Goal: Task Accomplishment & Management: Manage account settings

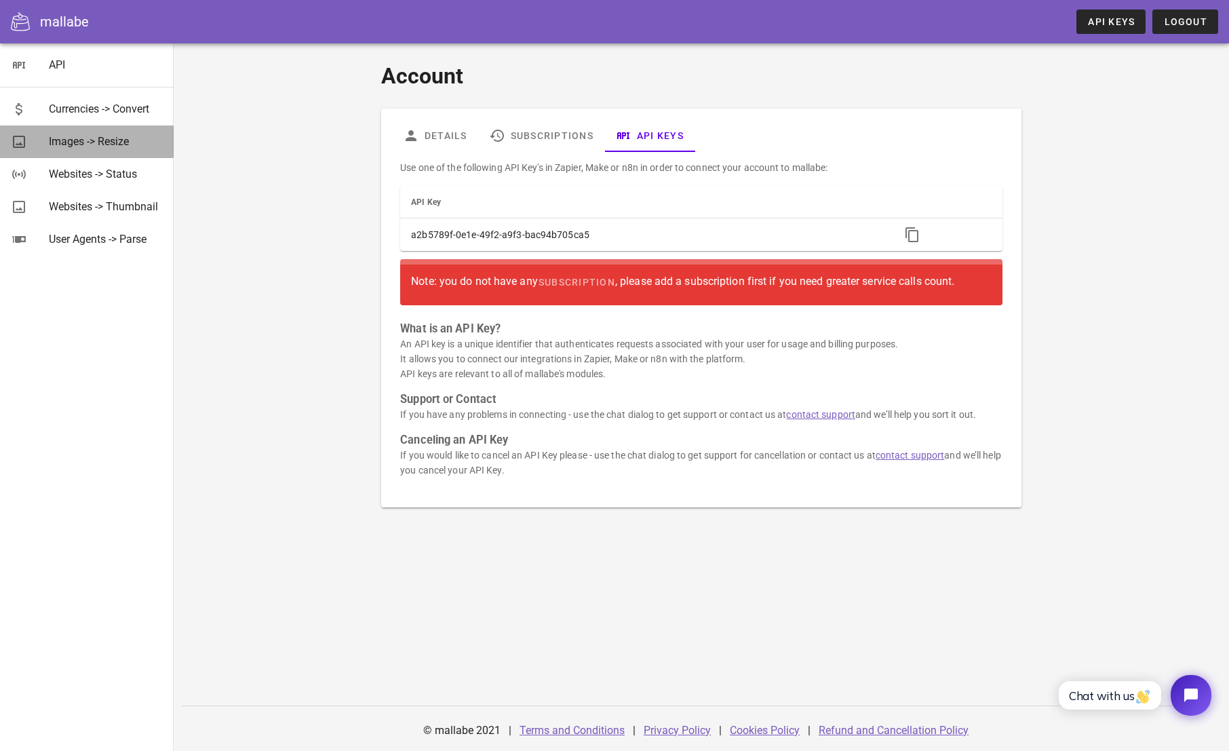
click at [83, 148] on div "Images -> Resize" at bounding box center [106, 141] width 114 height 29
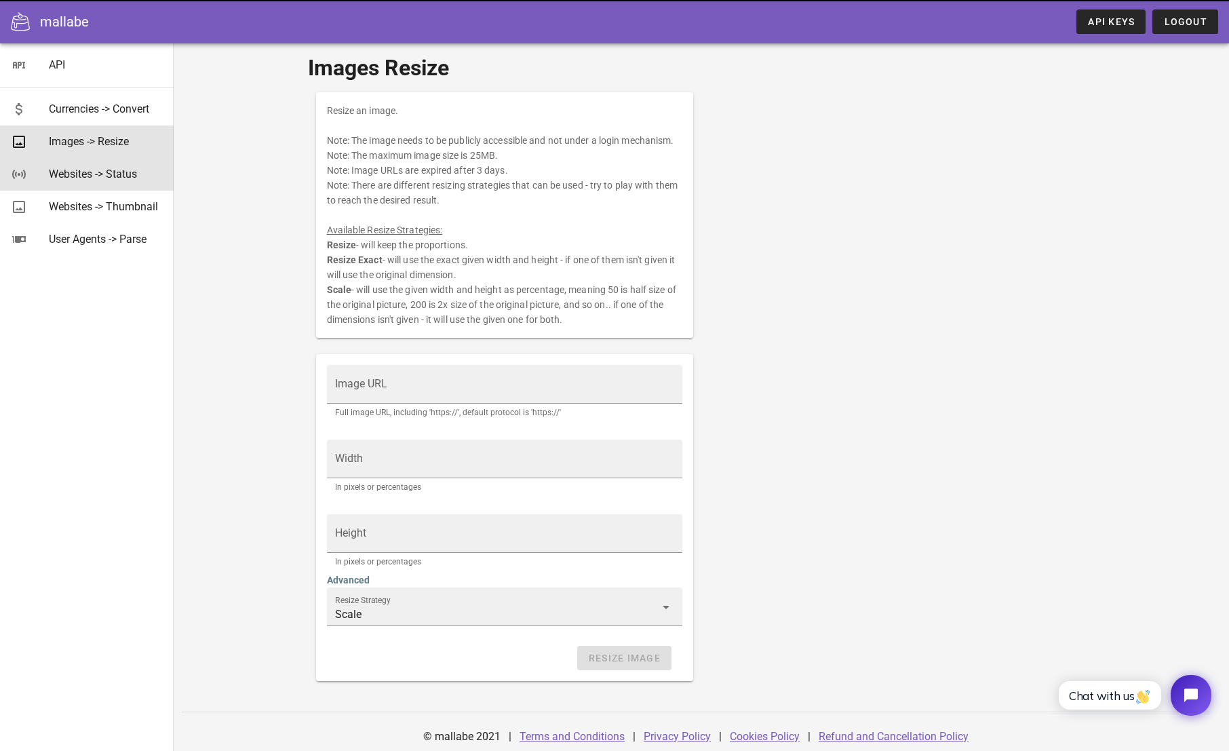
click at [84, 173] on div "Websites -> Status" at bounding box center [106, 173] width 114 height 13
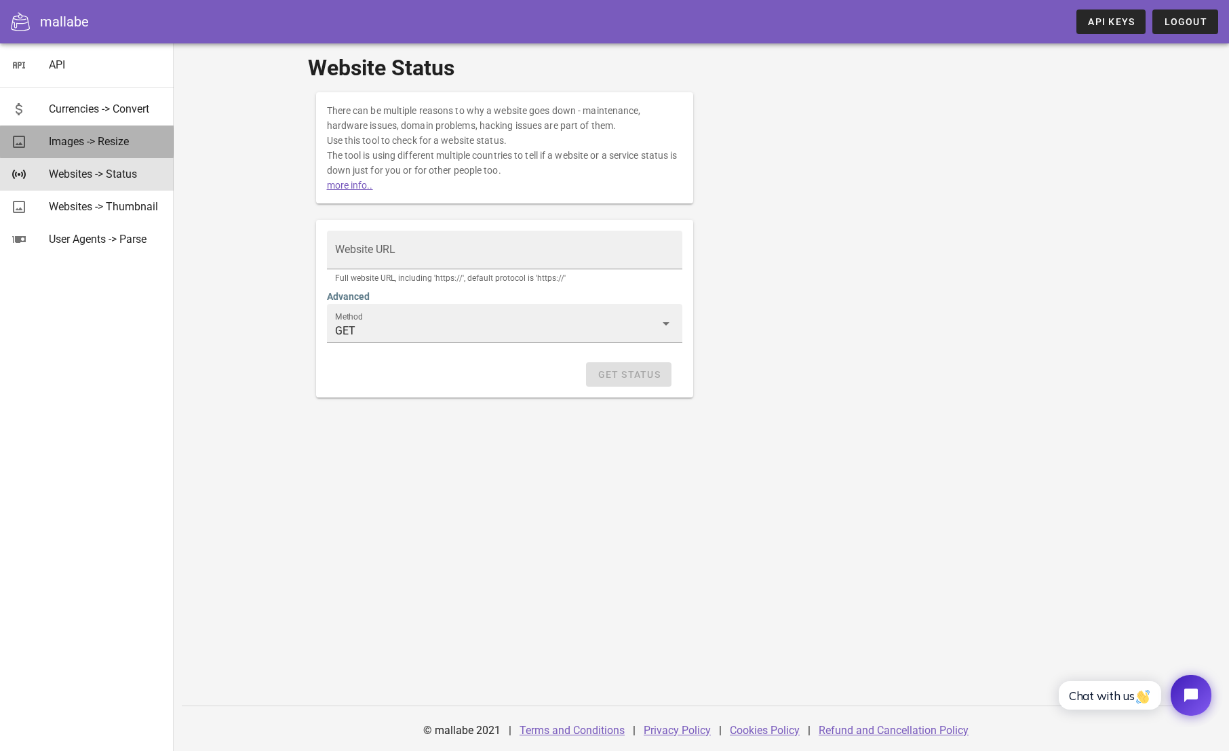
click at [85, 155] on div "Images -> Resize" at bounding box center [106, 141] width 114 height 29
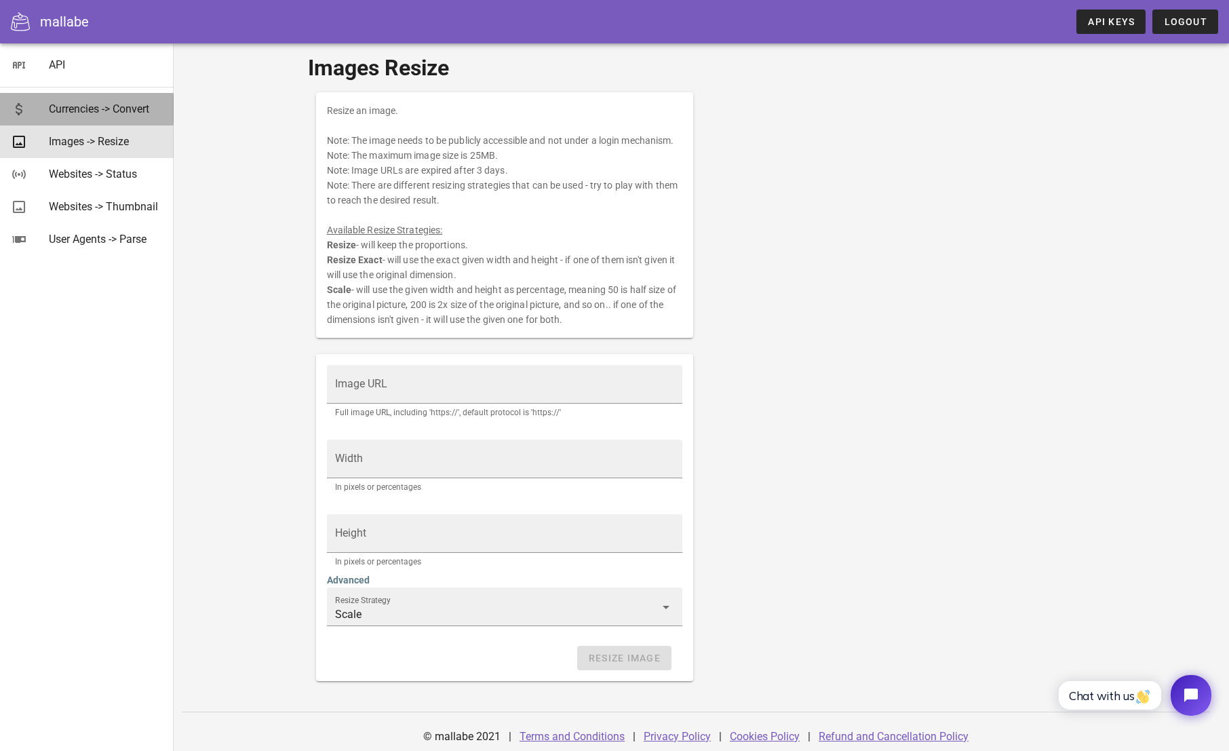
click at [82, 111] on div "Currencies -> Convert" at bounding box center [106, 108] width 114 height 13
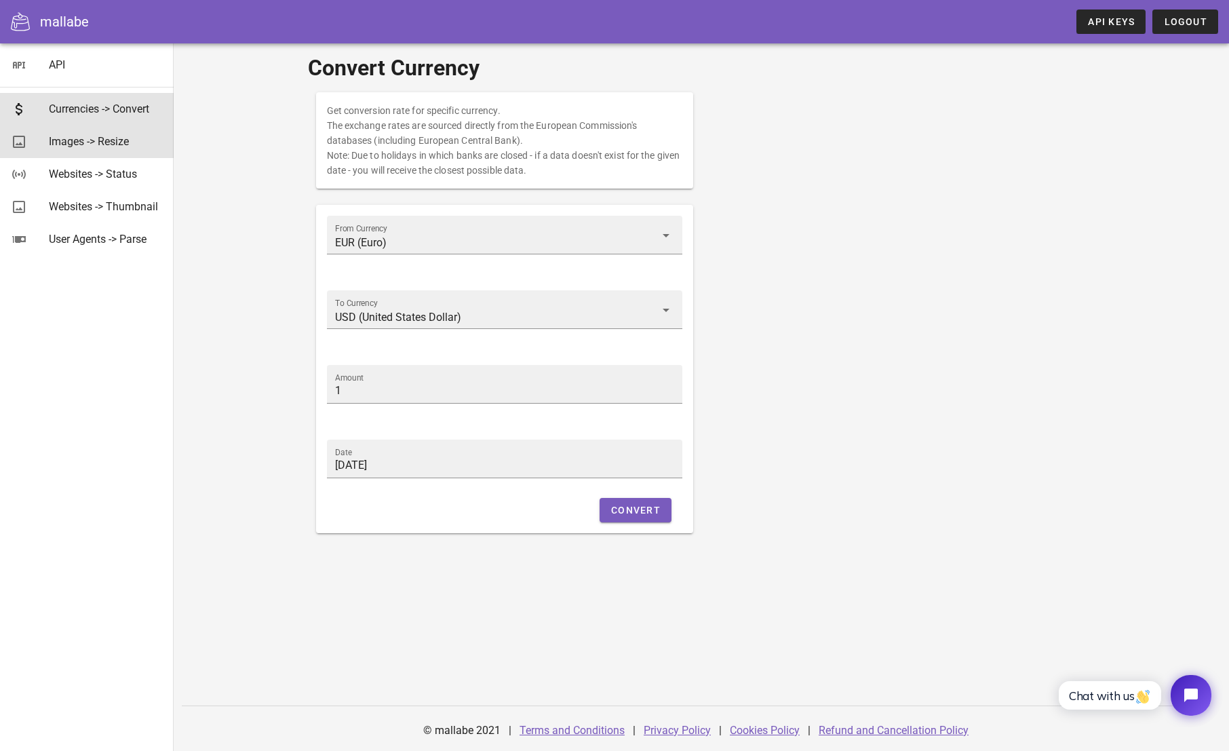
click at [58, 141] on div "Images -> Resize" at bounding box center [106, 141] width 114 height 13
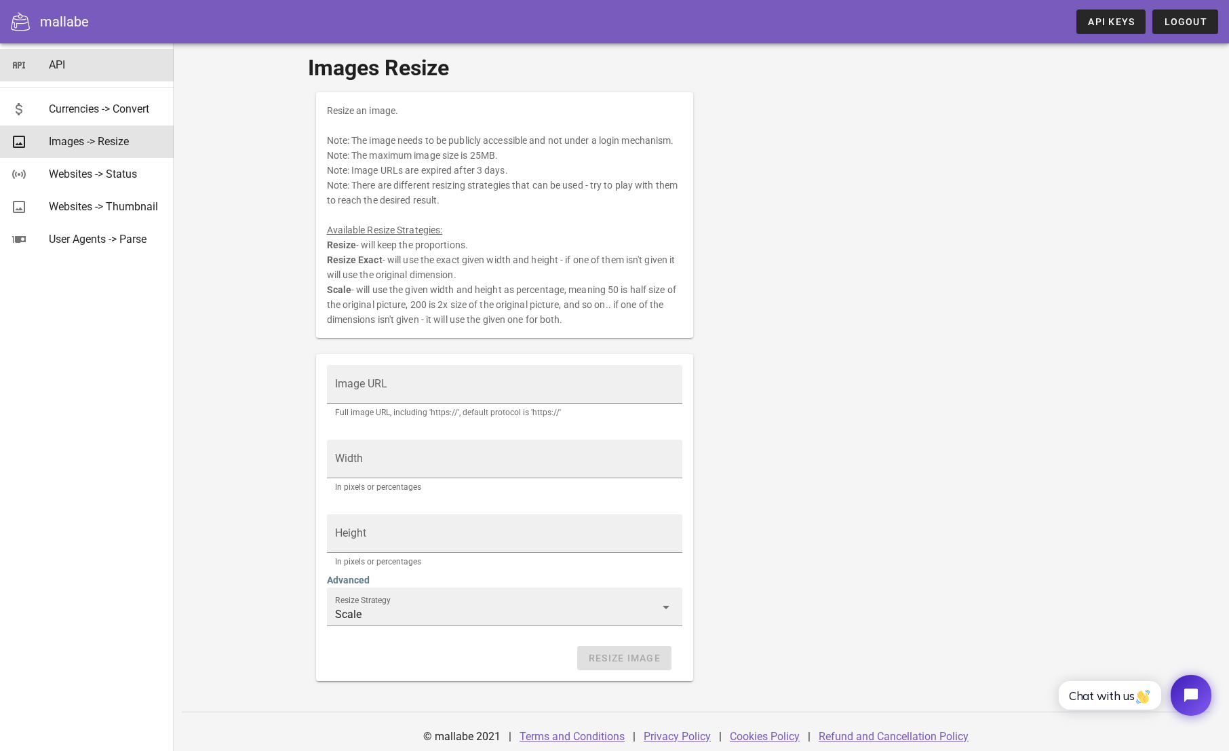
click at [64, 60] on div "API" at bounding box center [106, 64] width 114 height 13
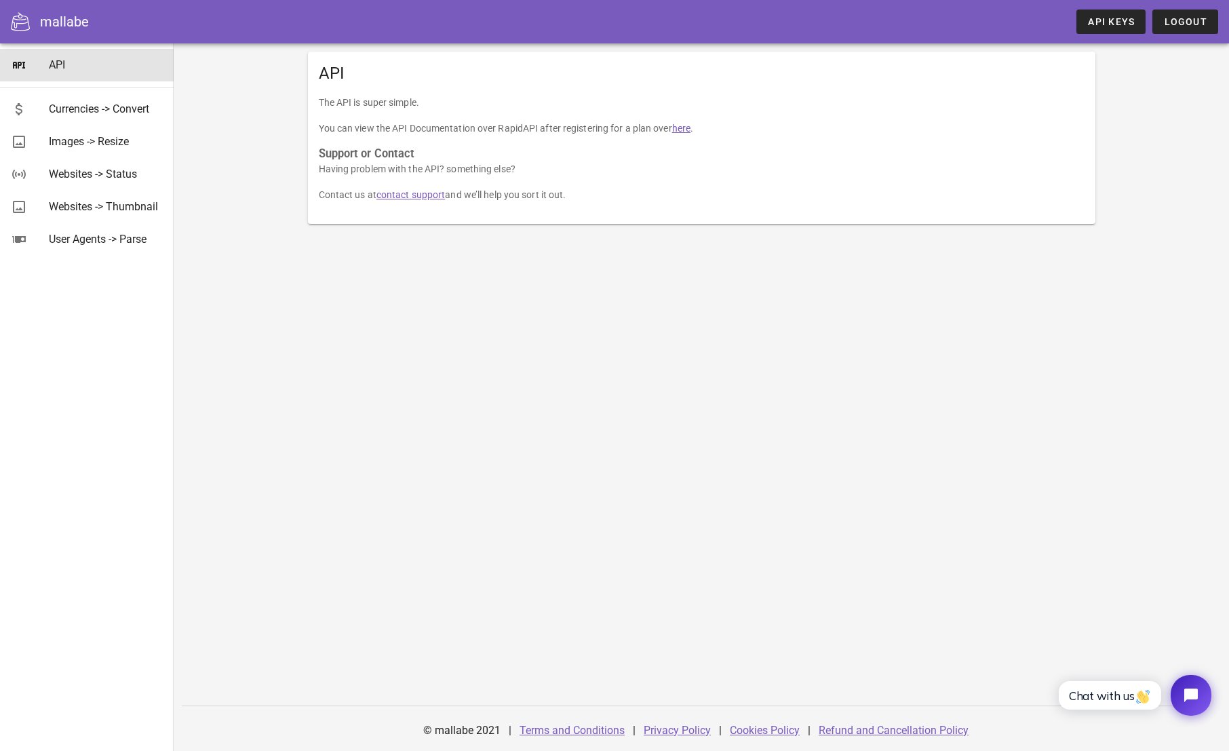
click at [47, 23] on div "mallabe" at bounding box center [64, 22] width 49 height 20
click at [65, 233] on div "User Agents -> Parse" at bounding box center [106, 239] width 114 height 13
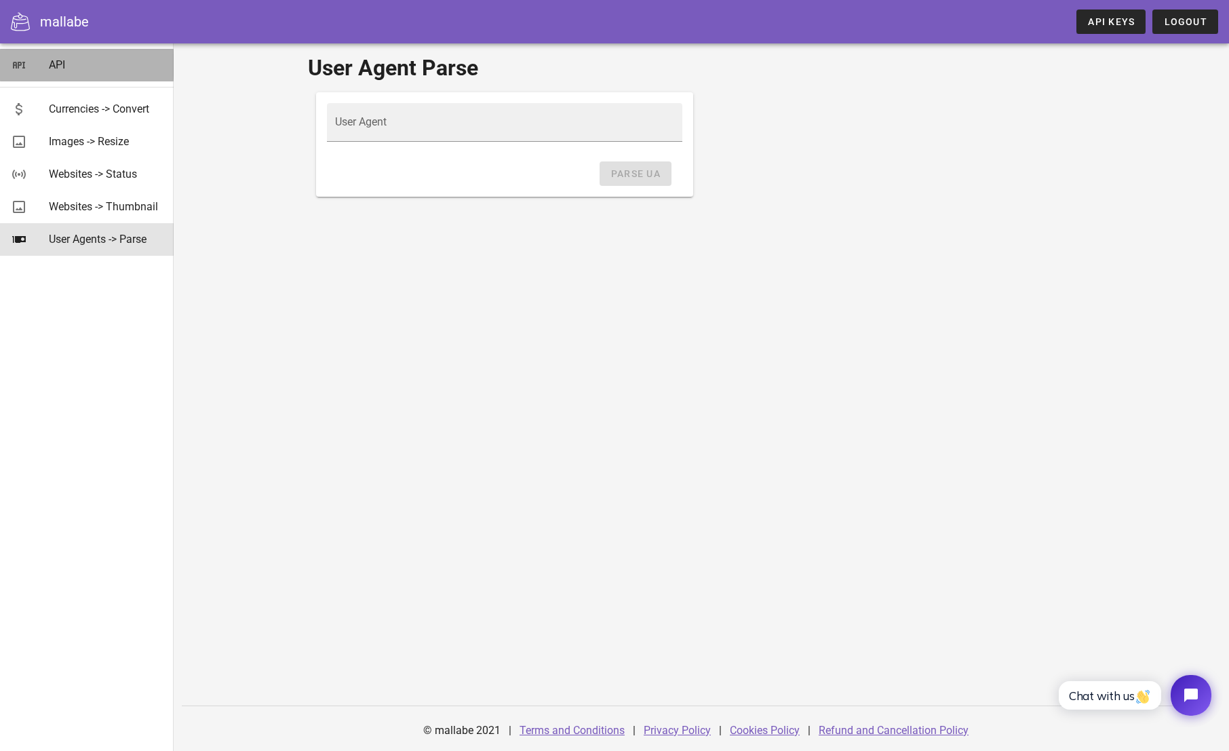
click at [64, 74] on div "API" at bounding box center [106, 64] width 114 height 29
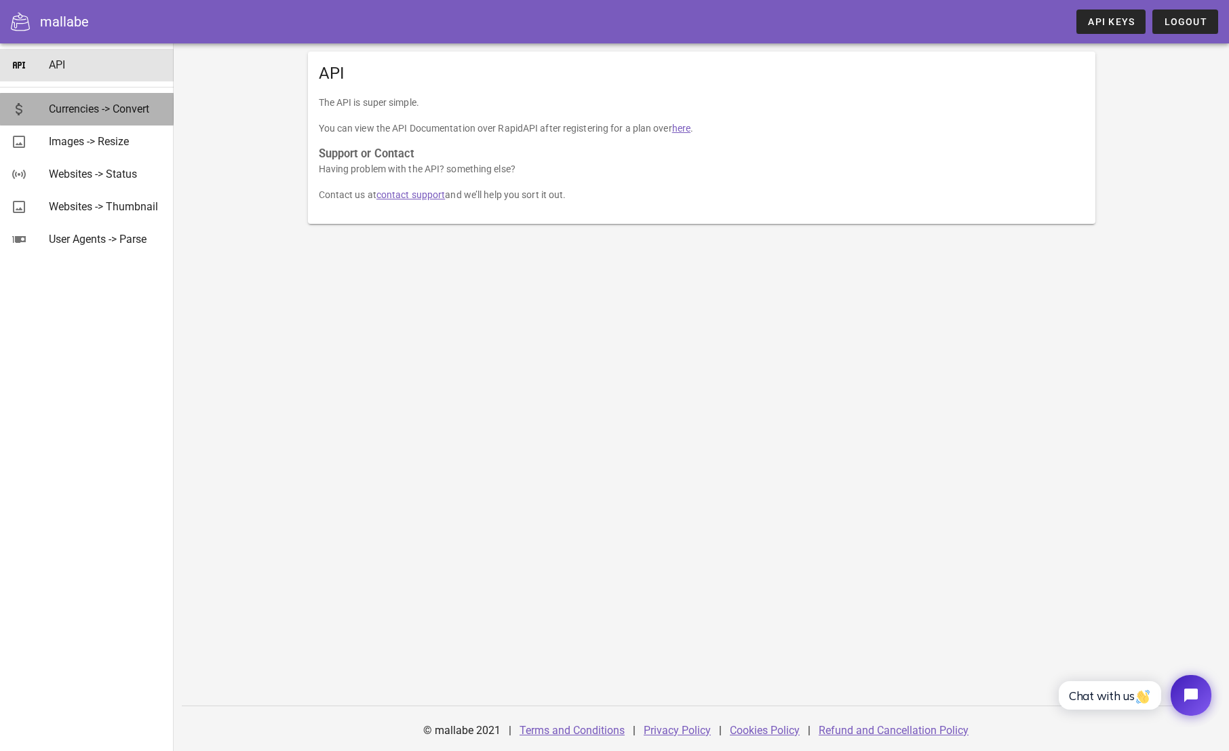
click at [94, 98] on div "Currencies -> Convert" at bounding box center [106, 108] width 114 height 29
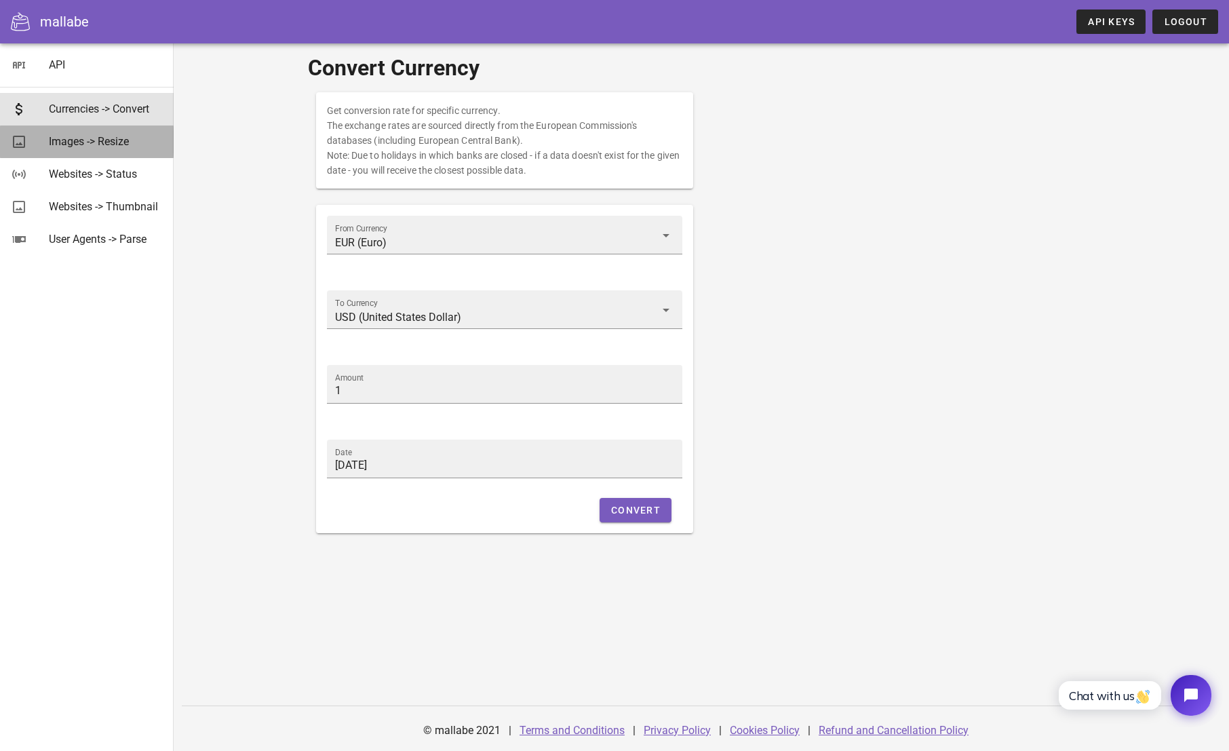
click at [92, 140] on div "Images -> Resize" at bounding box center [106, 141] width 114 height 13
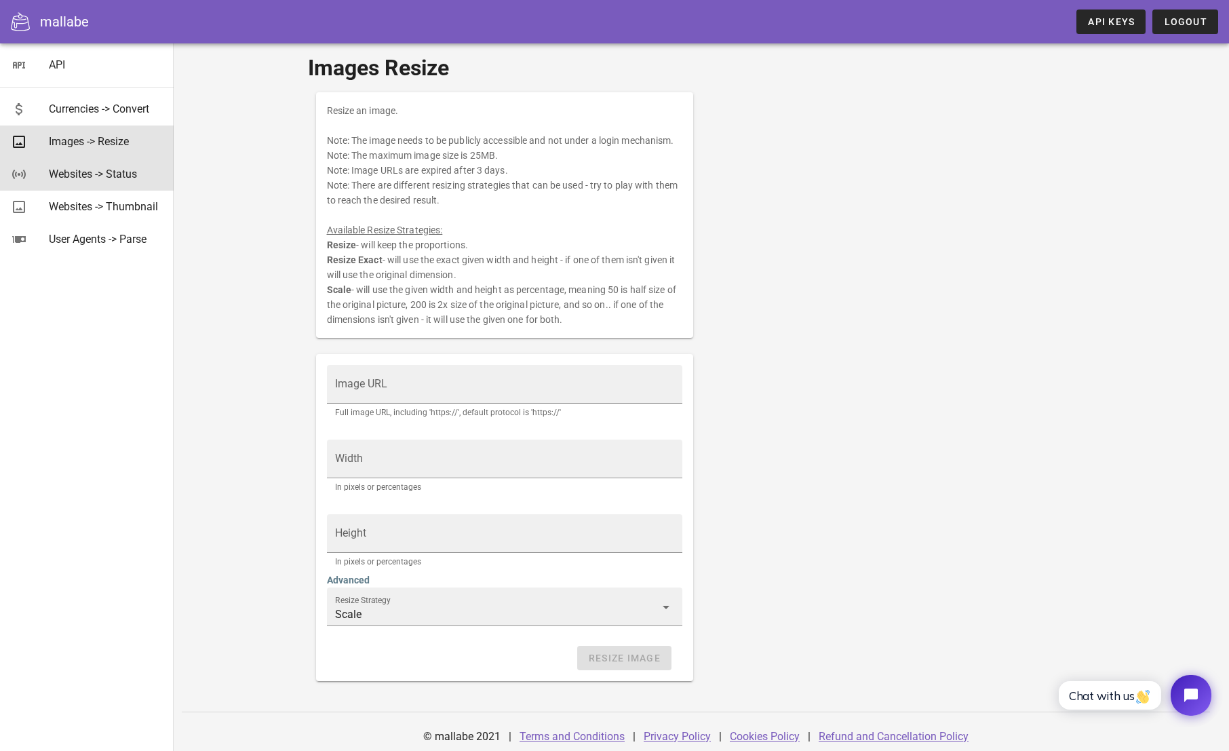
click at [97, 170] on div "Websites -> Status" at bounding box center [106, 173] width 114 height 13
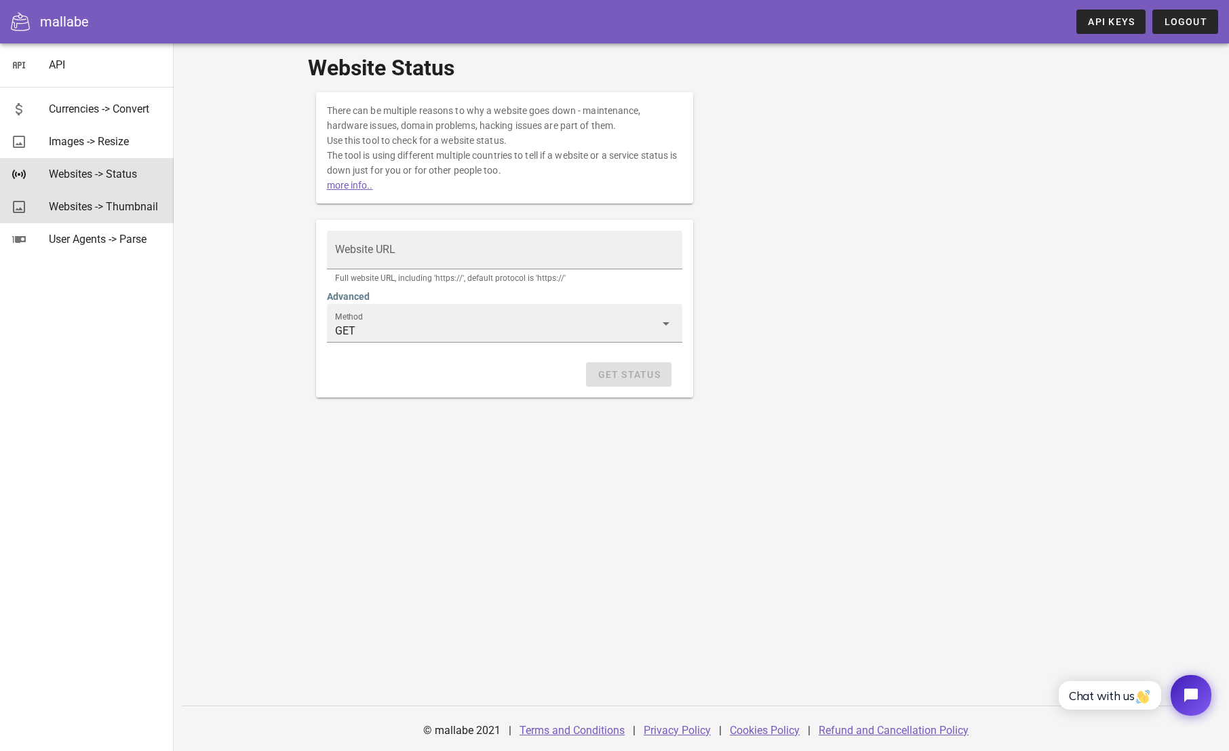
click at [111, 204] on div "Websites -> Thumbnail" at bounding box center [106, 206] width 114 height 13
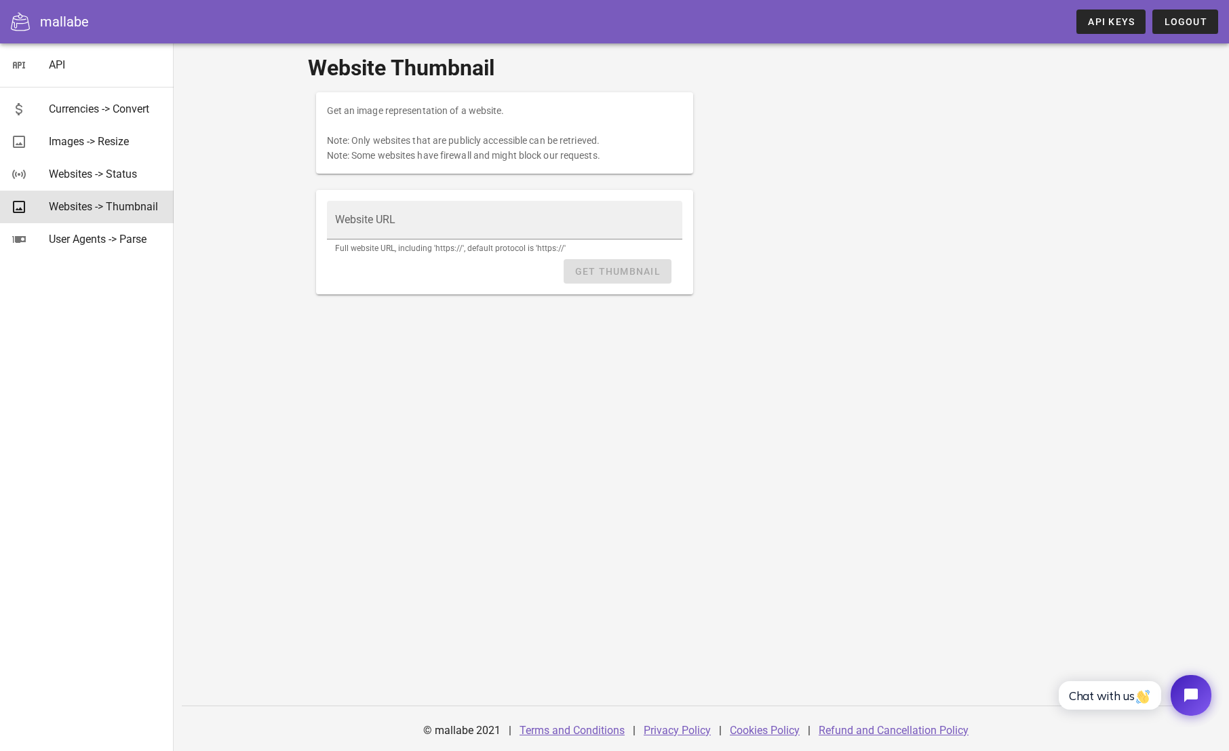
click at [1153, 102] on div "Website Thumbnail Get an image representation of a website. Note: Only websites…" at bounding box center [701, 396] width 1055 height 707
click at [85, 58] on div "API" at bounding box center [106, 64] width 114 height 29
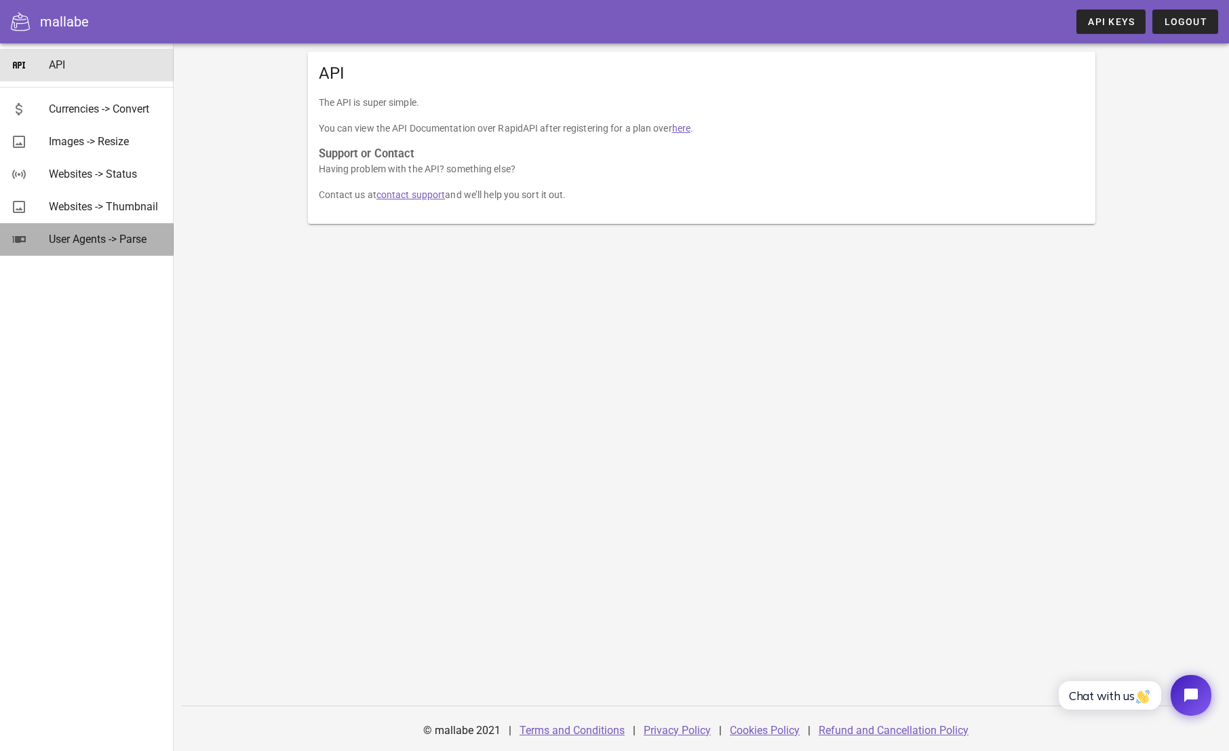
click at [98, 237] on div "User Agents -> Parse" at bounding box center [106, 239] width 114 height 13
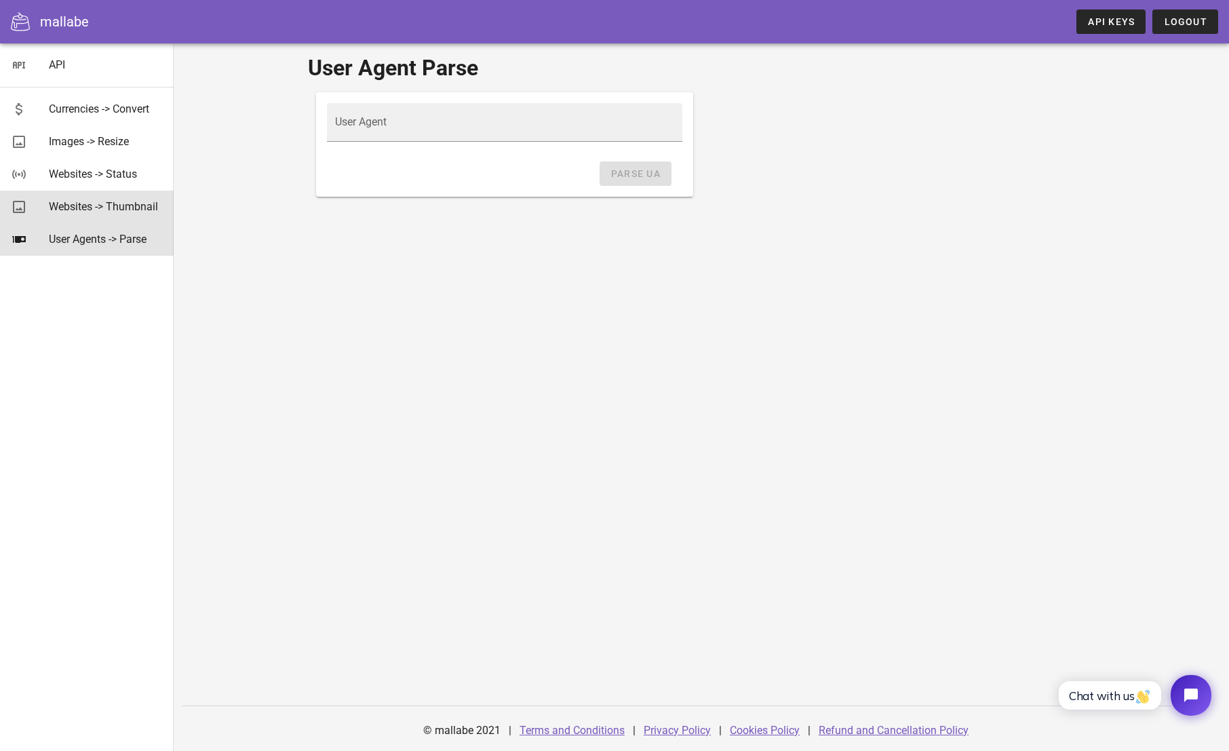
click at [116, 202] on div "Websites -> Thumbnail" at bounding box center [106, 206] width 114 height 13
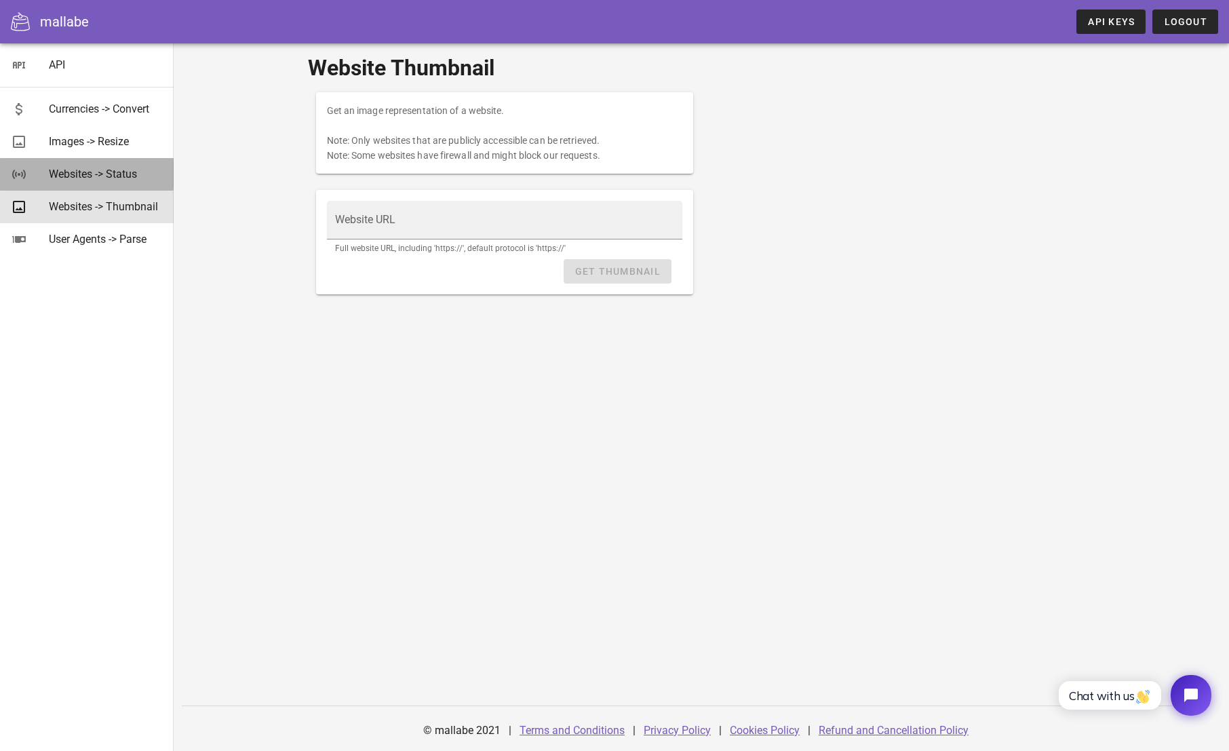
click at [109, 178] on div "Websites -> Status" at bounding box center [106, 173] width 114 height 13
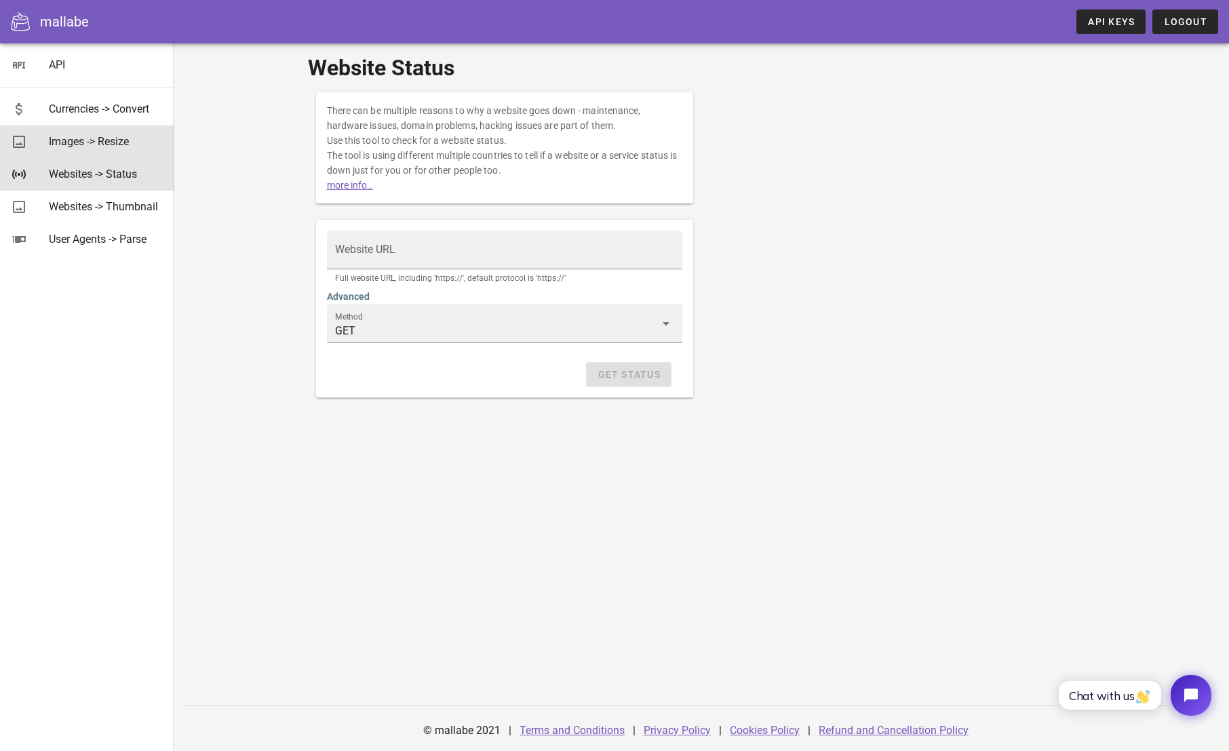
click at [104, 144] on div "Images -> Resize" at bounding box center [106, 141] width 114 height 13
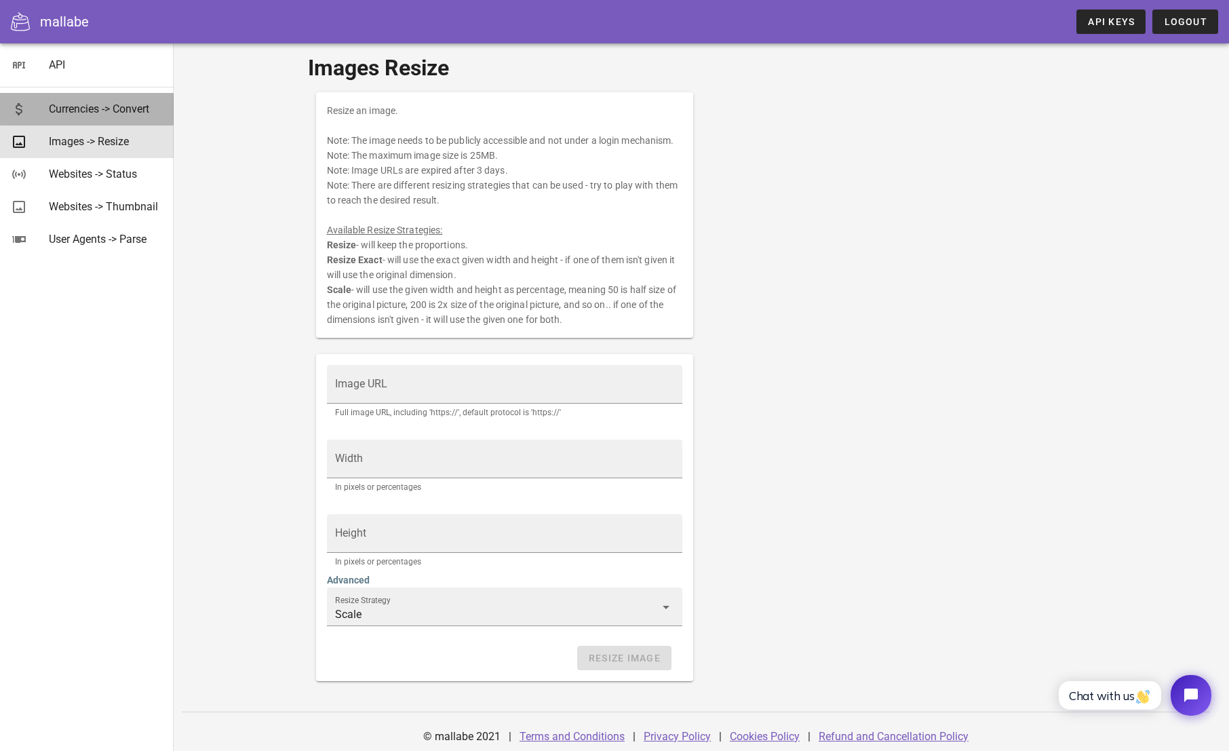
click at [113, 109] on div "Currencies -> Convert" at bounding box center [106, 108] width 114 height 13
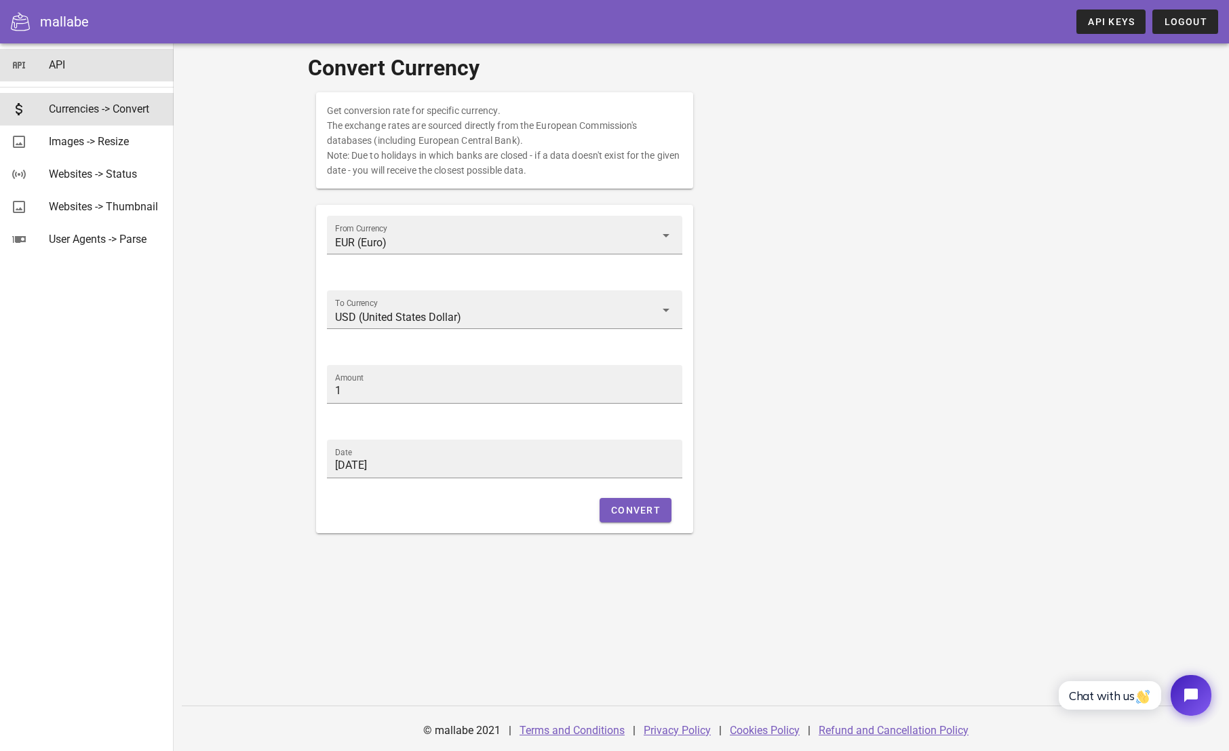
click at [22, 63] on icon at bounding box center [19, 65] width 16 height 16
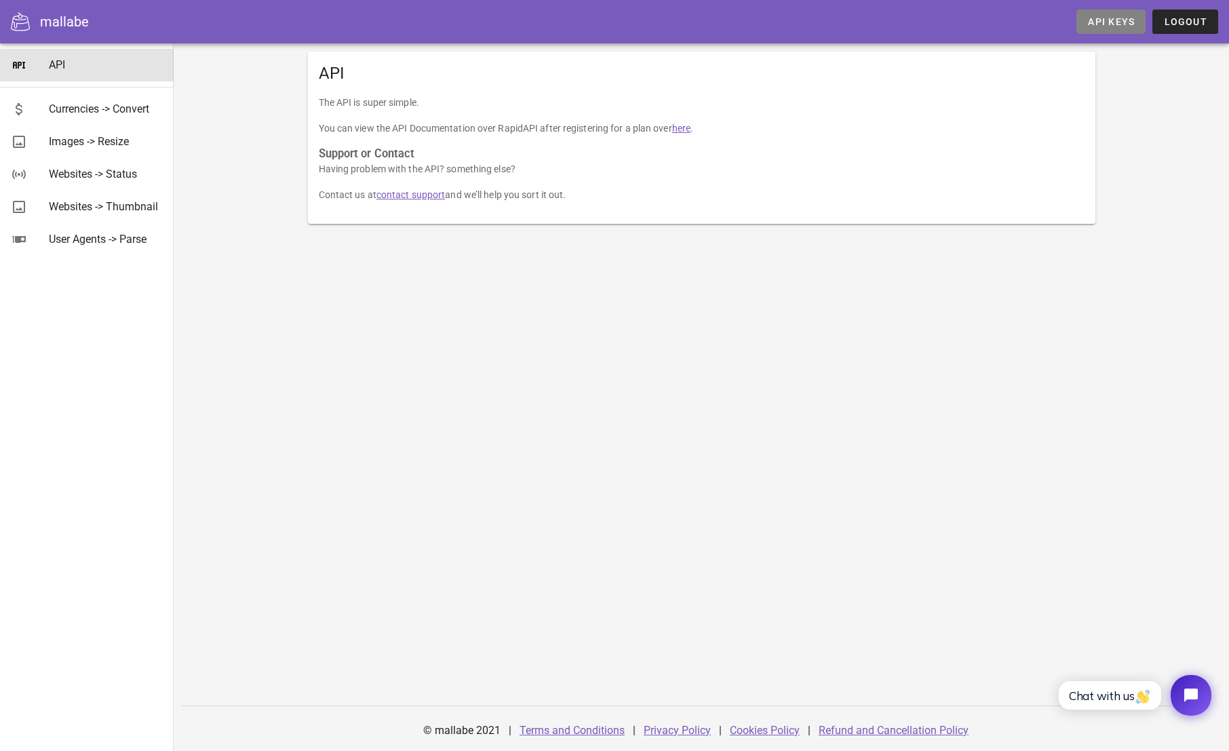
click at [1129, 20] on span "API Keys" at bounding box center [1110, 21] width 47 height 11
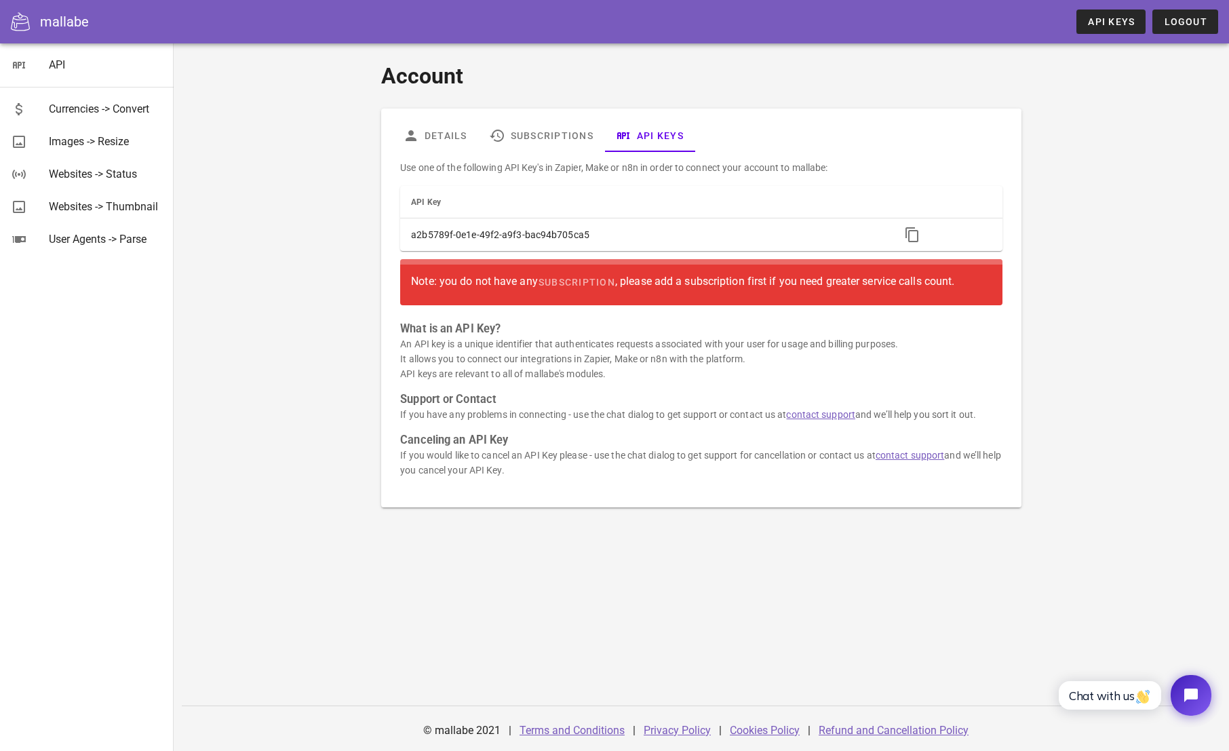
click at [520, 275] on div "Note: you do not have any subscription , please add a subscription first if you…" at bounding box center [701, 282] width 580 height 24
click at [1049, 347] on div "Account Details Subscriptions API Keys Use one of the following API Key's in Za…" at bounding box center [701, 284] width 787 height 464
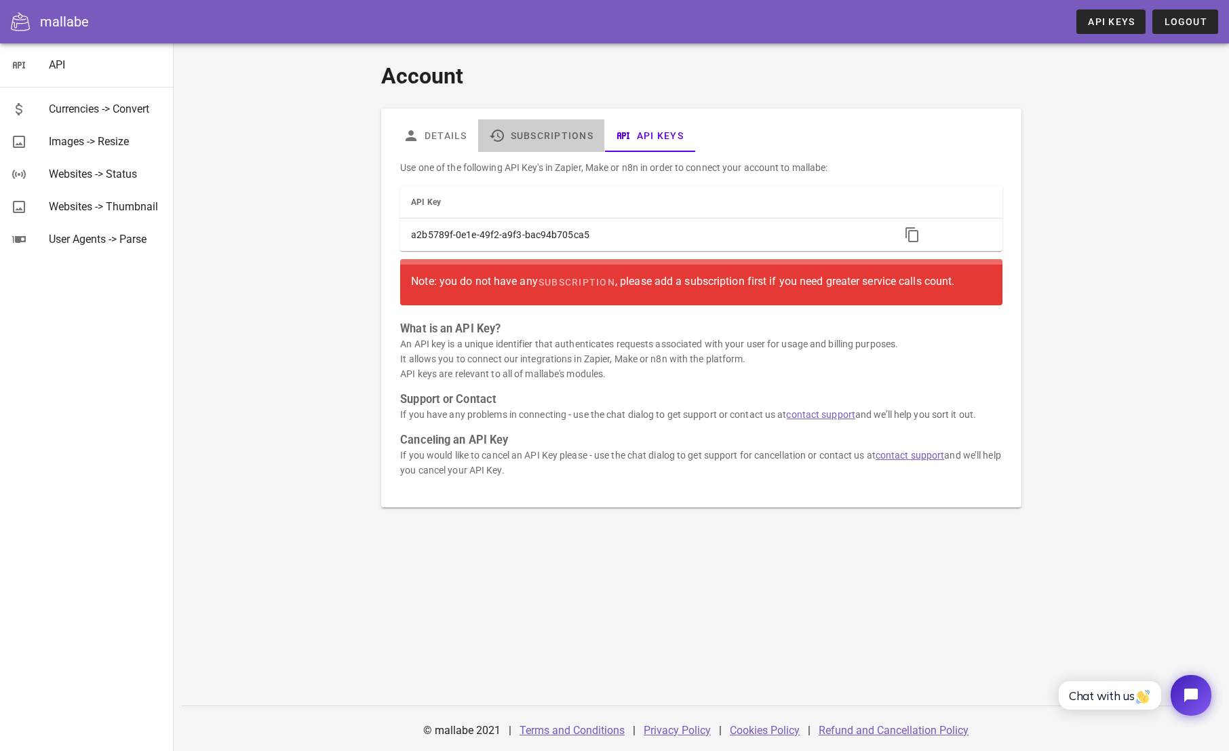
click at [553, 136] on link "Subscriptions" at bounding box center [541, 135] width 126 height 33
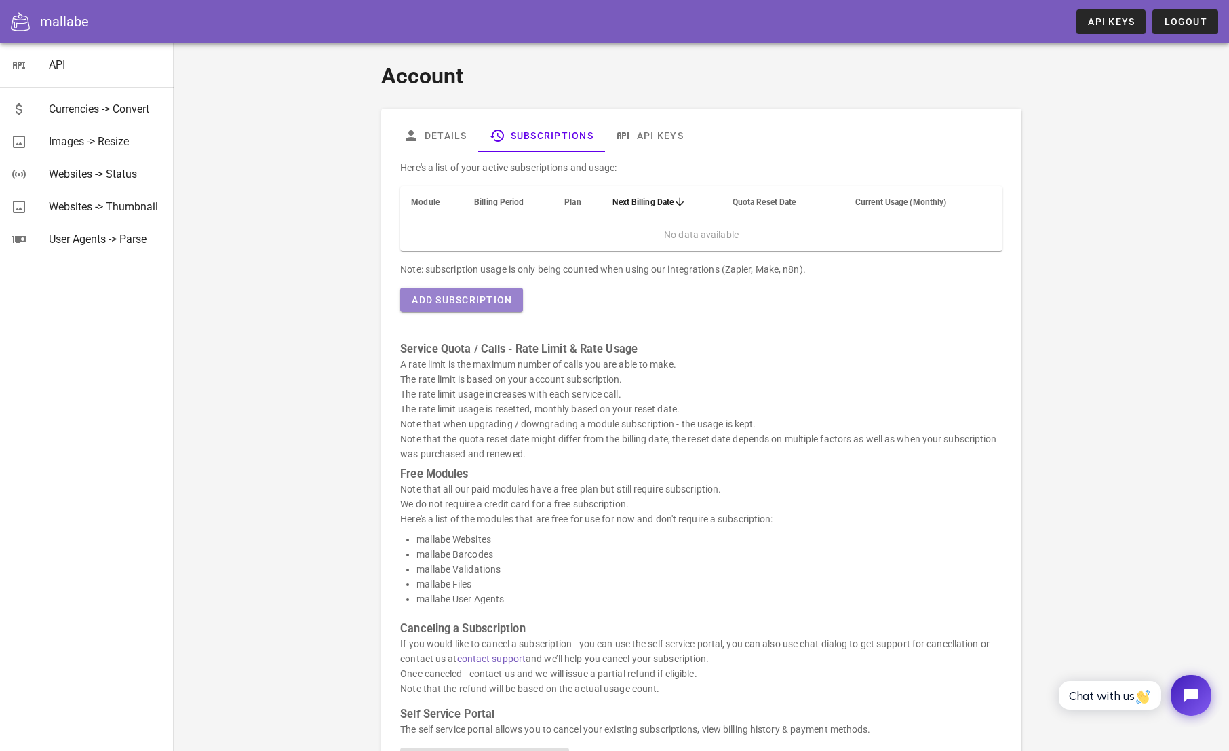
click at [499, 298] on span "Add Subscription" at bounding box center [461, 299] width 101 height 11
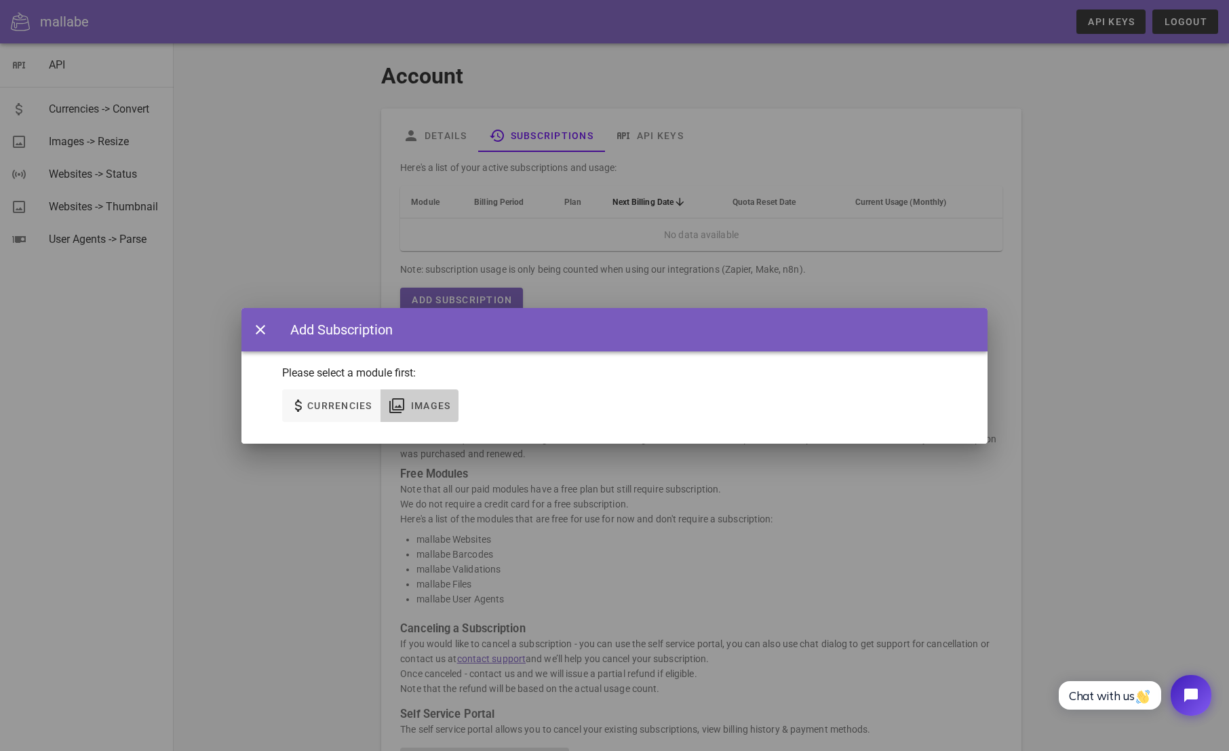
click at [411, 396] on button "Images" at bounding box center [419, 405] width 79 height 33
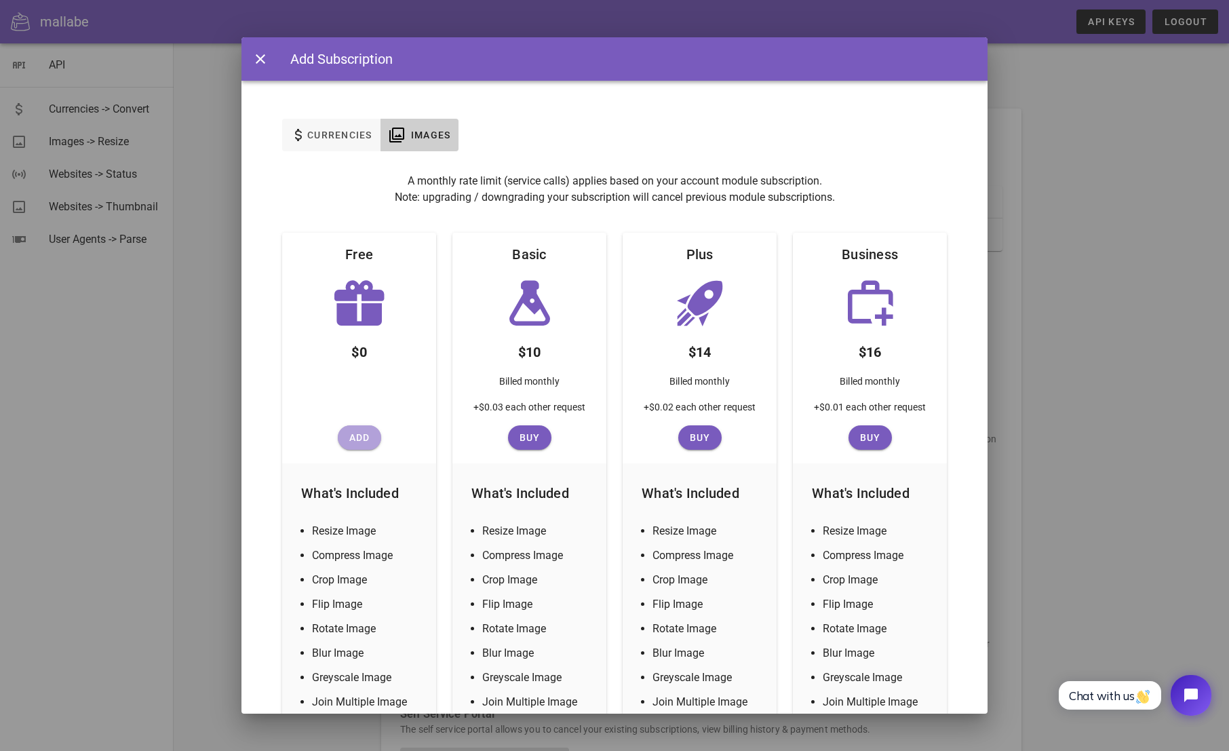
click at [361, 437] on span "Add" at bounding box center [359, 437] width 33 height 11
